Goal: Understand process/instructions

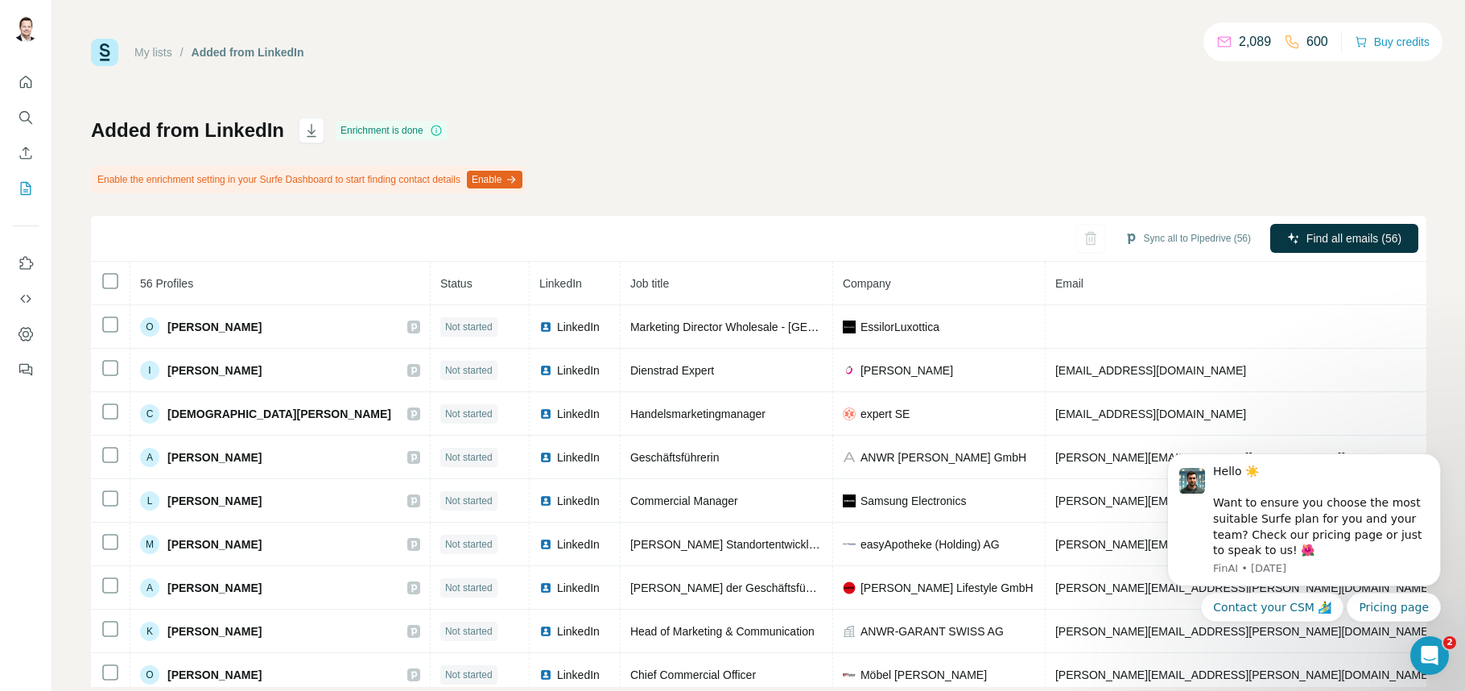
click at [522, 180] on button "Enable" at bounding box center [495, 180] width 56 height 18
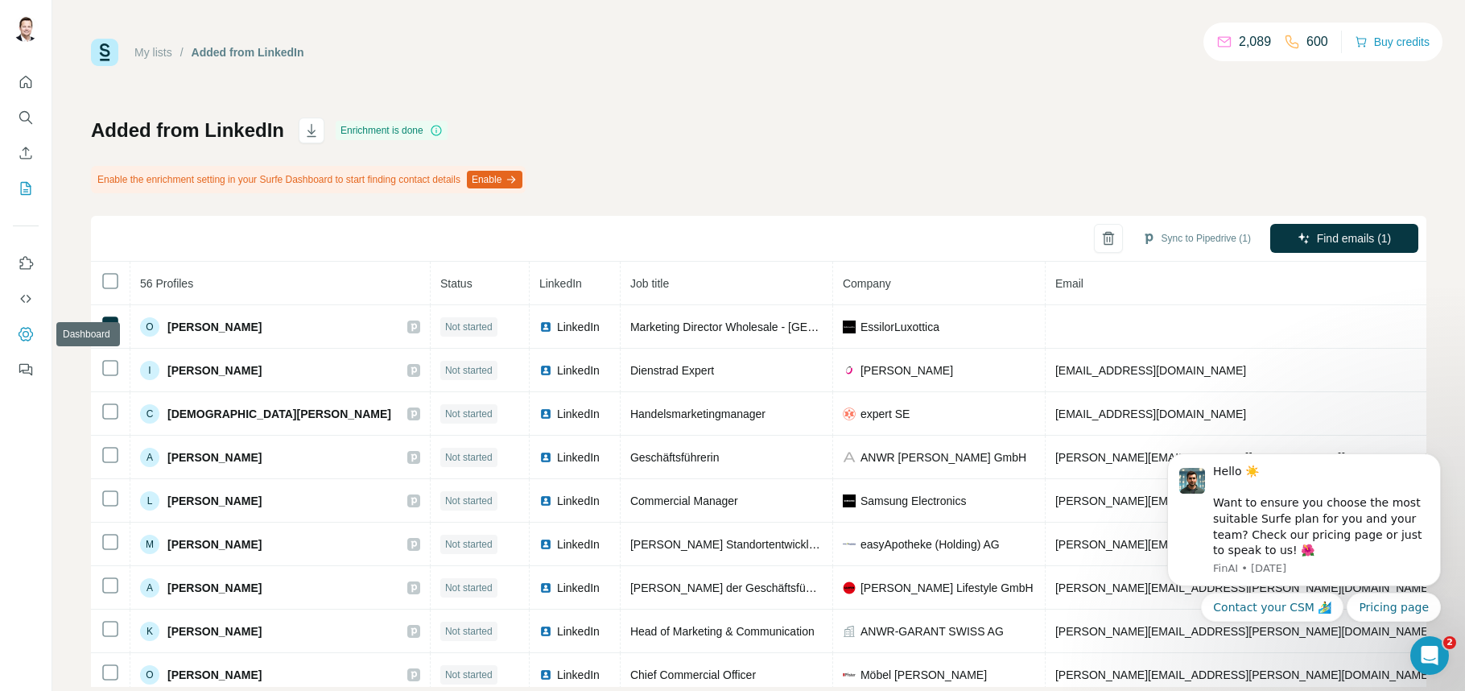
click at [29, 336] on icon "Dashboard" at bounding box center [26, 334] width 16 height 16
click at [0, 0] on div at bounding box center [26, 345] width 52 height 691
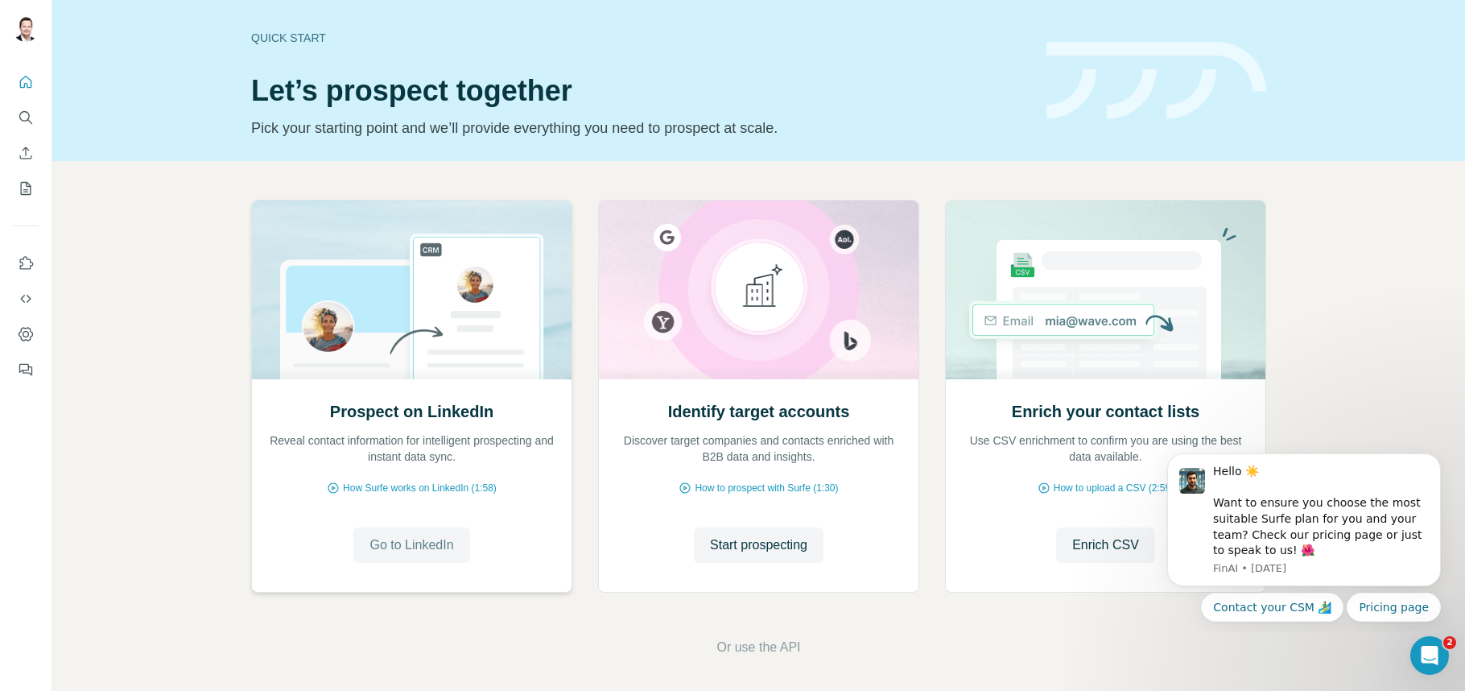
click at [436, 542] on span "Go to LinkedIn" at bounding box center [411, 544] width 84 height 19
